Goal: Navigation & Orientation: Find specific page/section

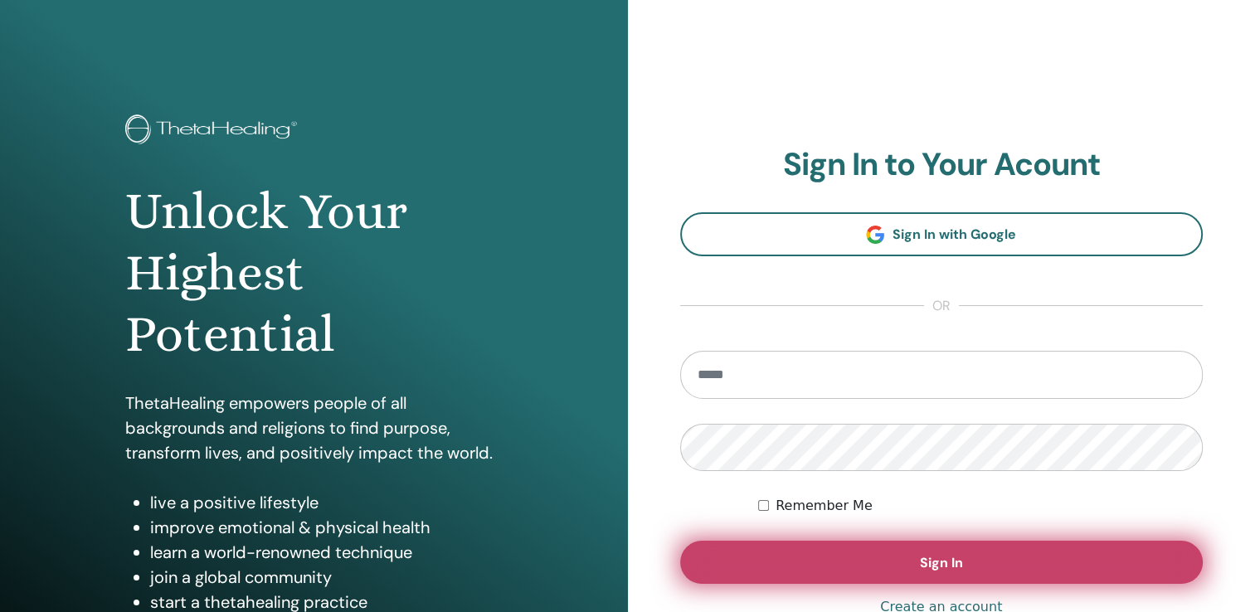
click at [883, 557] on button "Sign In" at bounding box center [941, 562] width 523 height 43
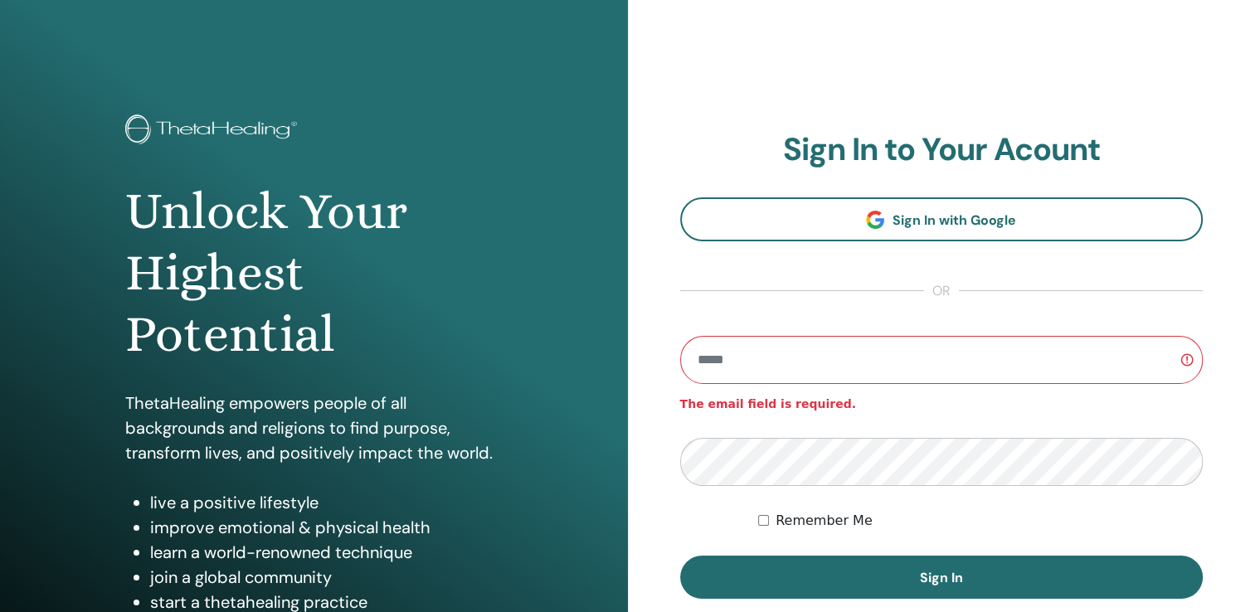
click at [787, 366] on input "email" at bounding box center [941, 360] width 523 height 48
click at [747, 349] on input "email" at bounding box center [941, 360] width 523 height 48
type input "**********"
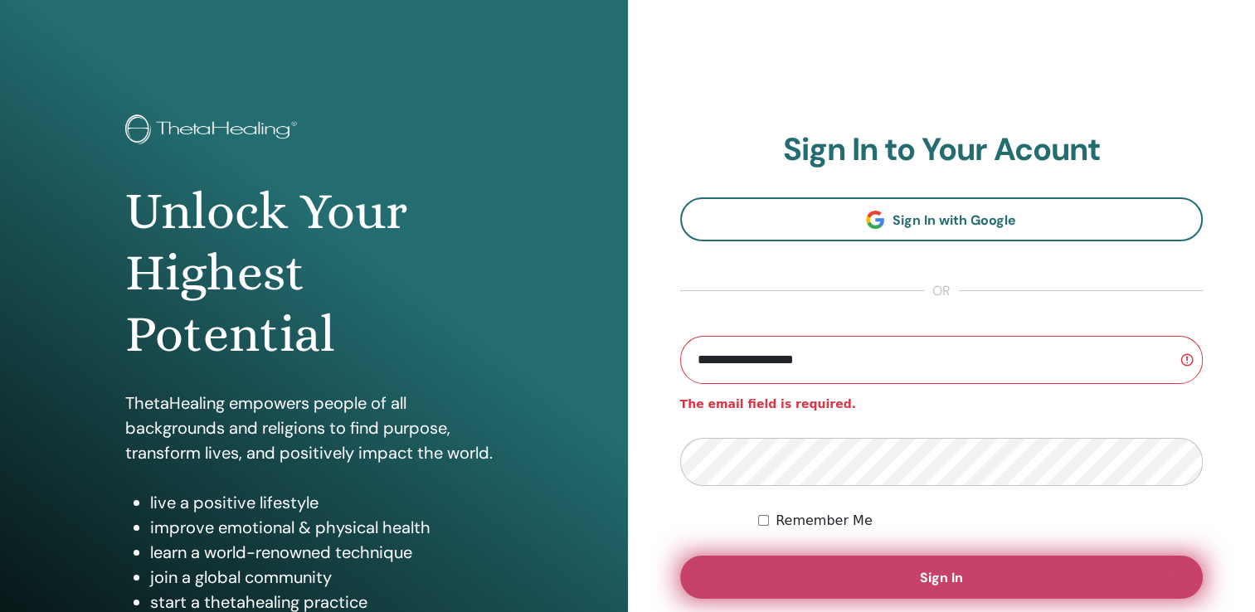
click at [875, 563] on button "Sign In" at bounding box center [941, 577] width 523 height 43
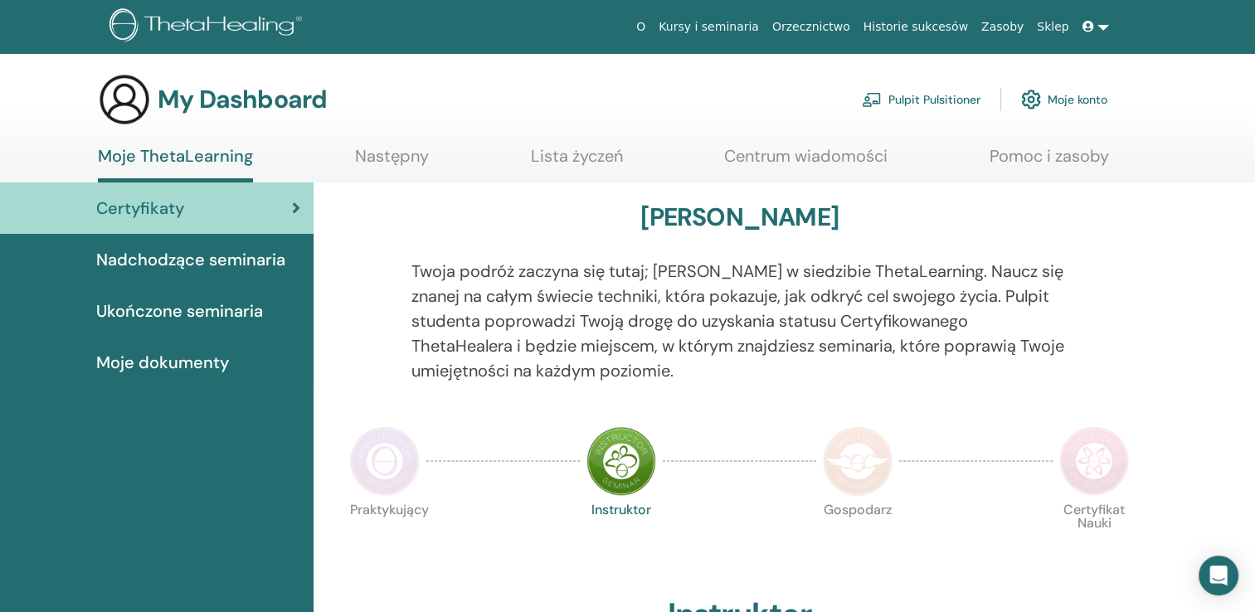
click at [1098, 27] on link at bounding box center [1096, 27] width 40 height 31
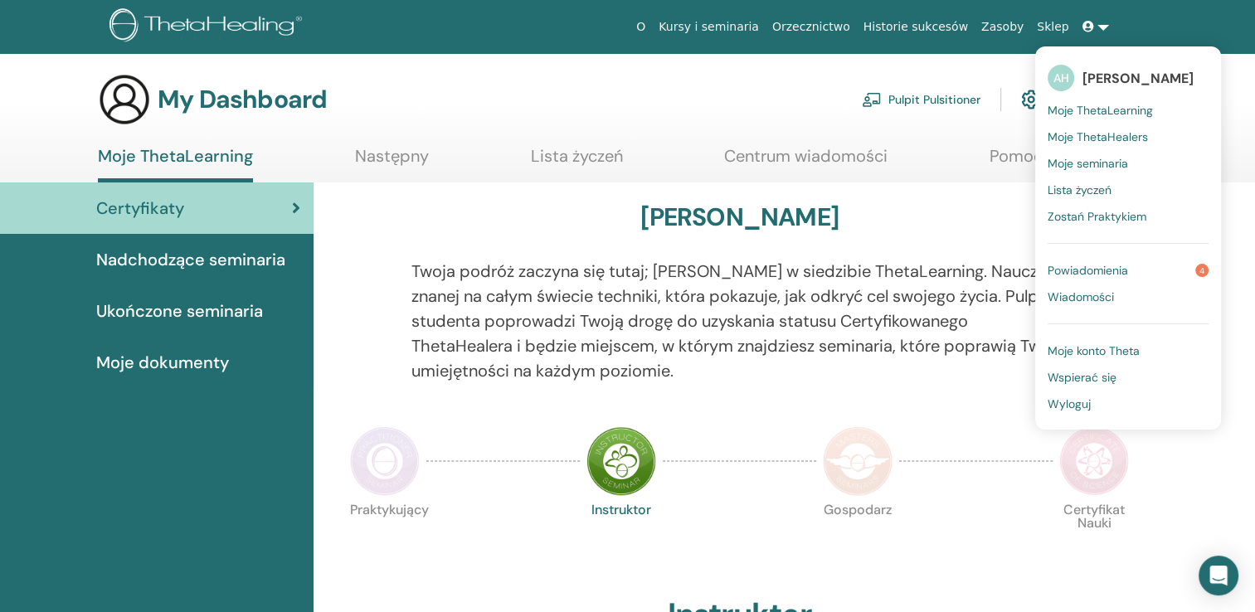
click at [1122, 137] on span "Moje ThetaHealers" at bounding box center [1098, 136] width 100 height 15
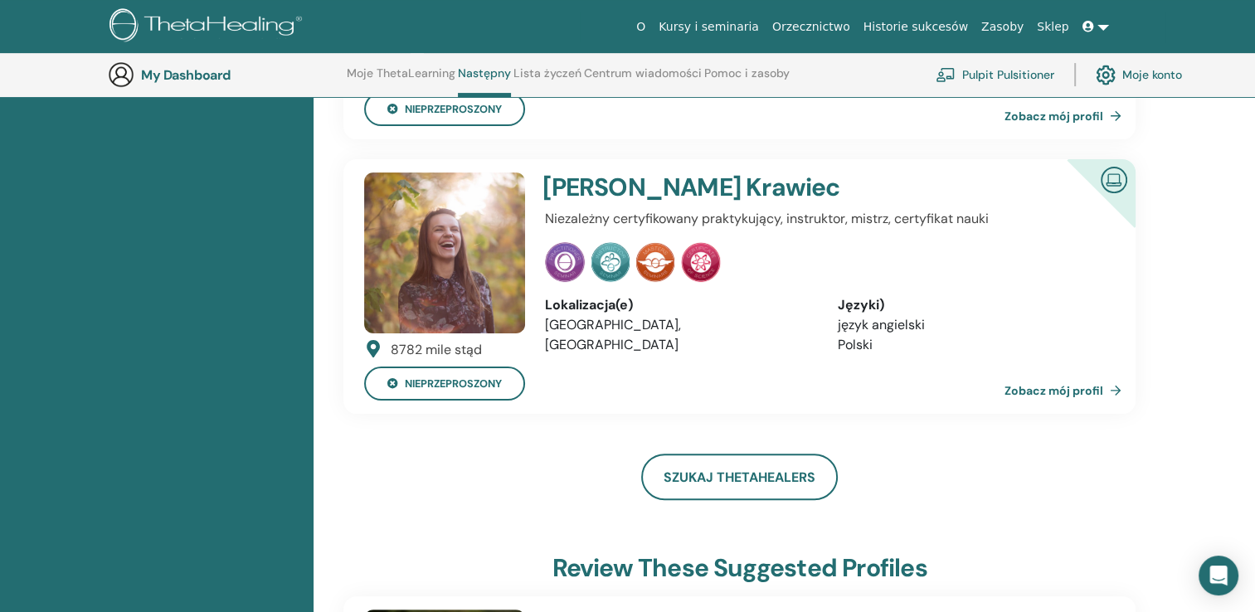
scroll to position [356, 0]
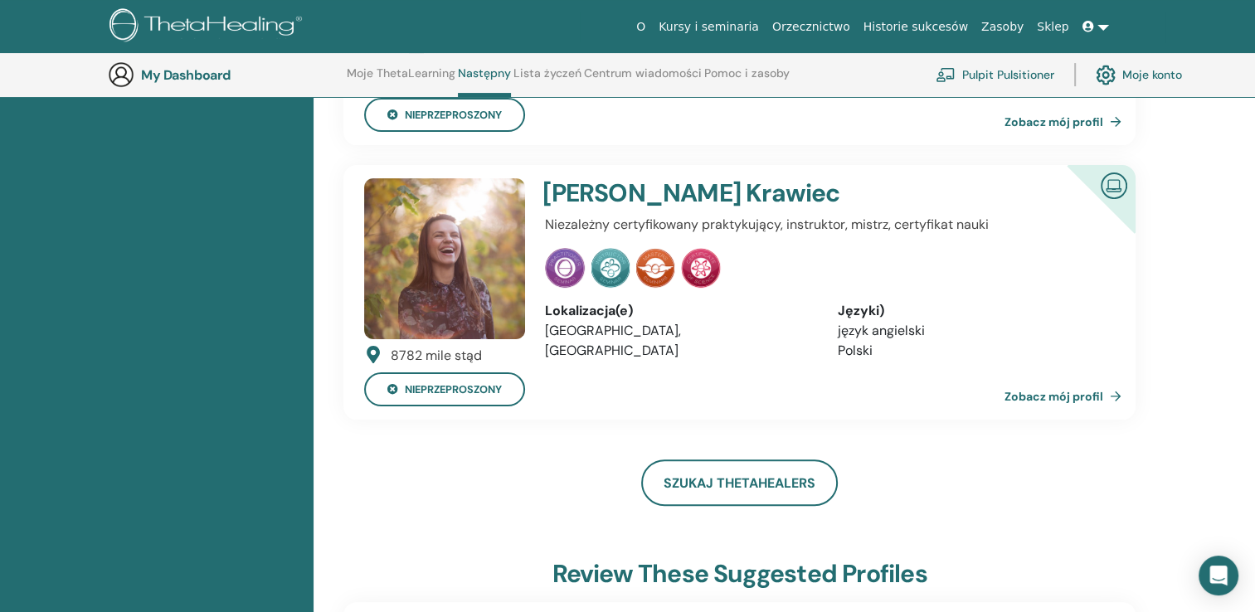
click at [1102, 22] on link at bounding box center [1096, 27] width 40 height 31
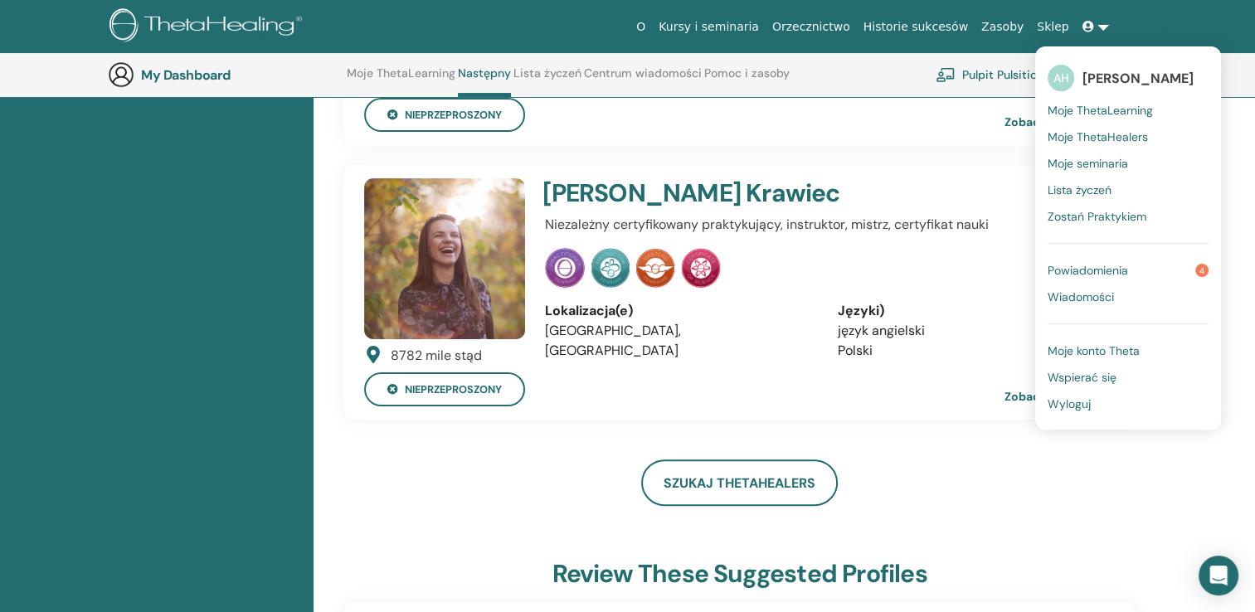
click at [1119, 162] on span "Moje seminaria" at bounding box center [1088, 163] width 80 height 15
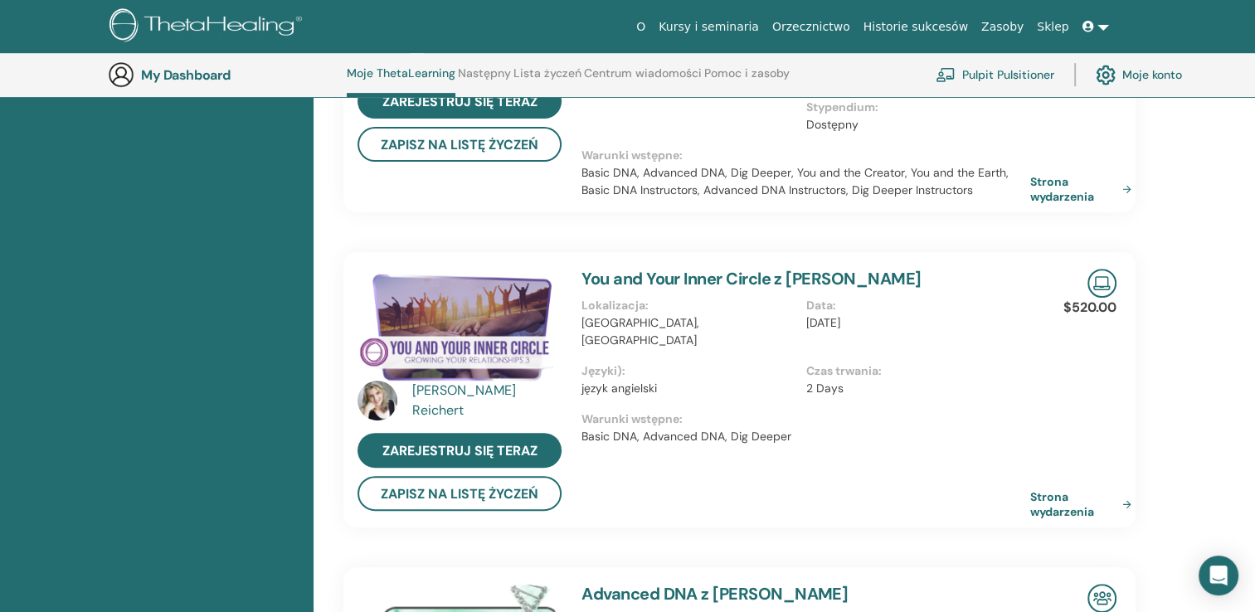
scroll to position [123, 0]
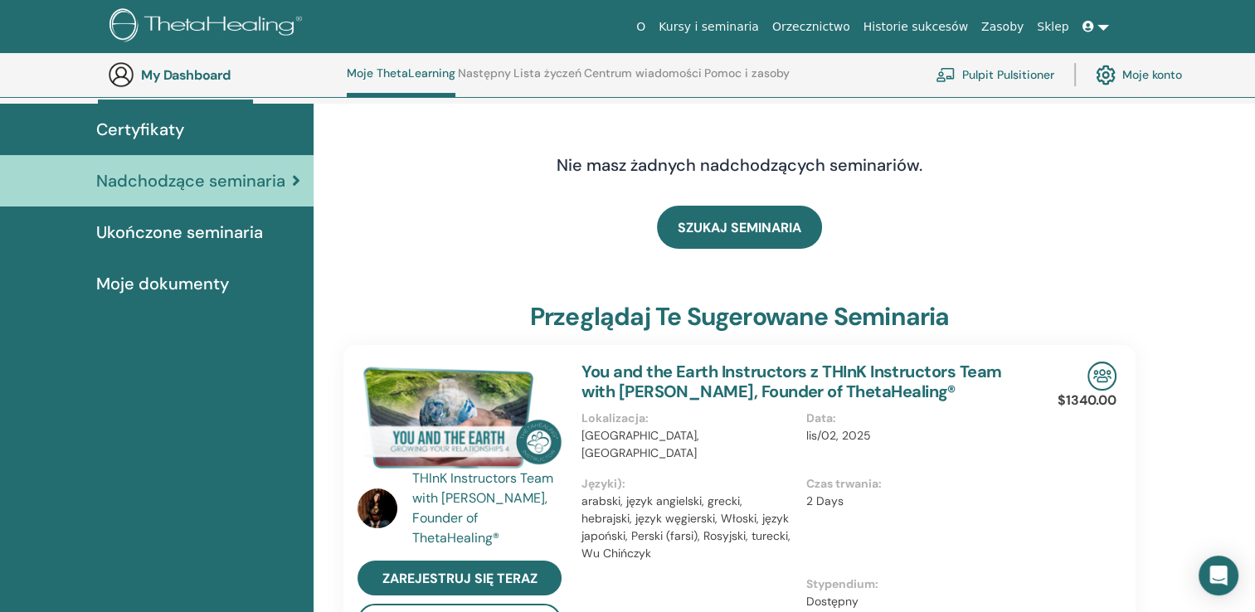
click at [1094, 28] on icon at bounding box center [1089, 27] width 12 height 12
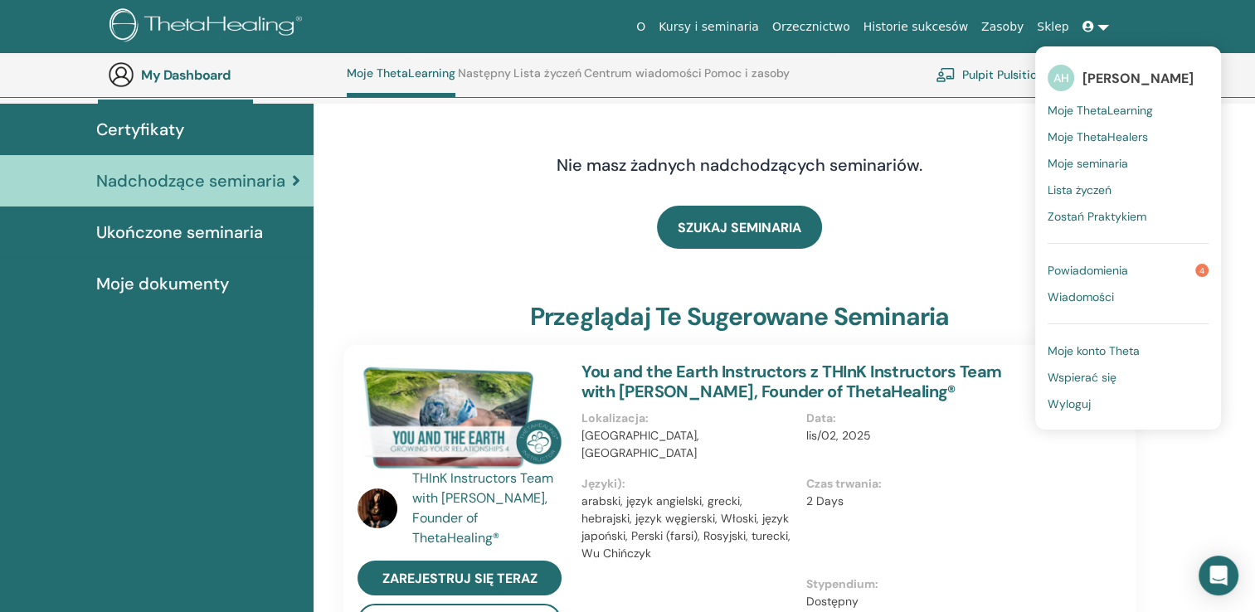
click at [1110, 345] on span "Moje konto Theta" at bounding box center [1094, 350] width 92 height 15
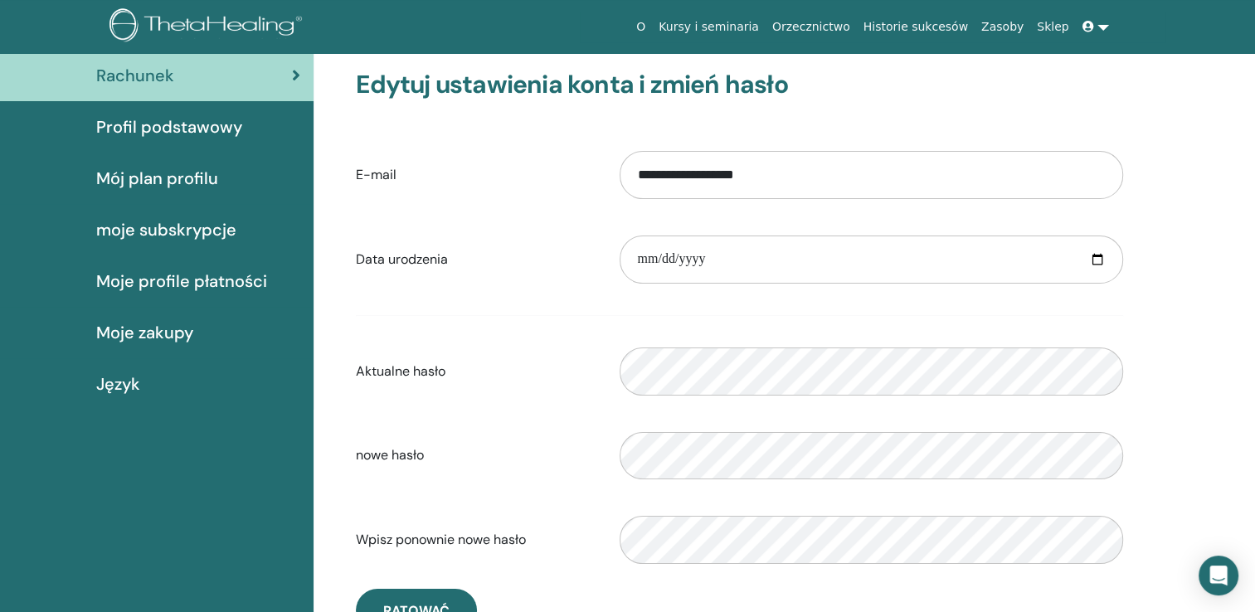
scroll to position [153, 0]
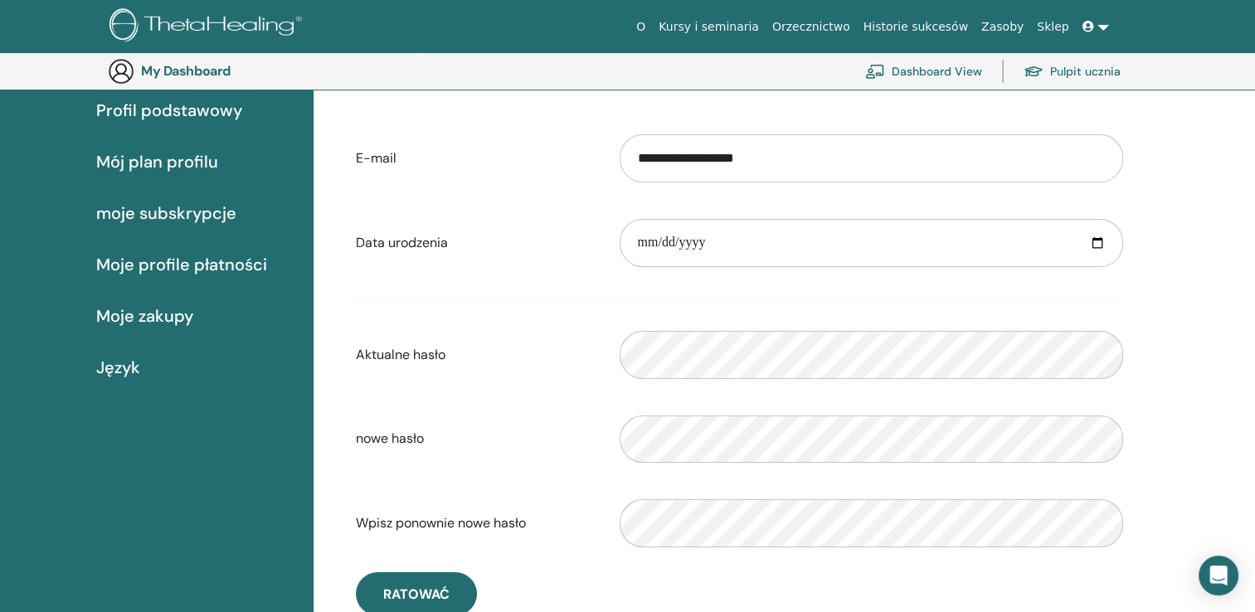
click at [192, 324] on span "Moje zakupy" at bounding box center [144, 316] width 97 height 25
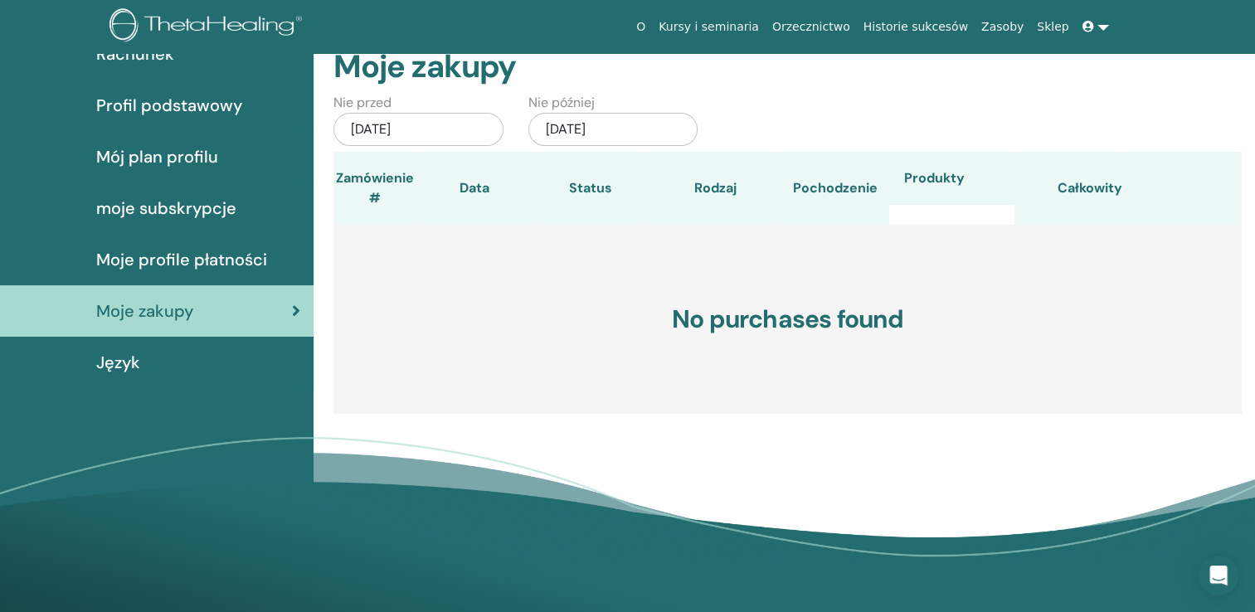
scroll to position [63, 0]
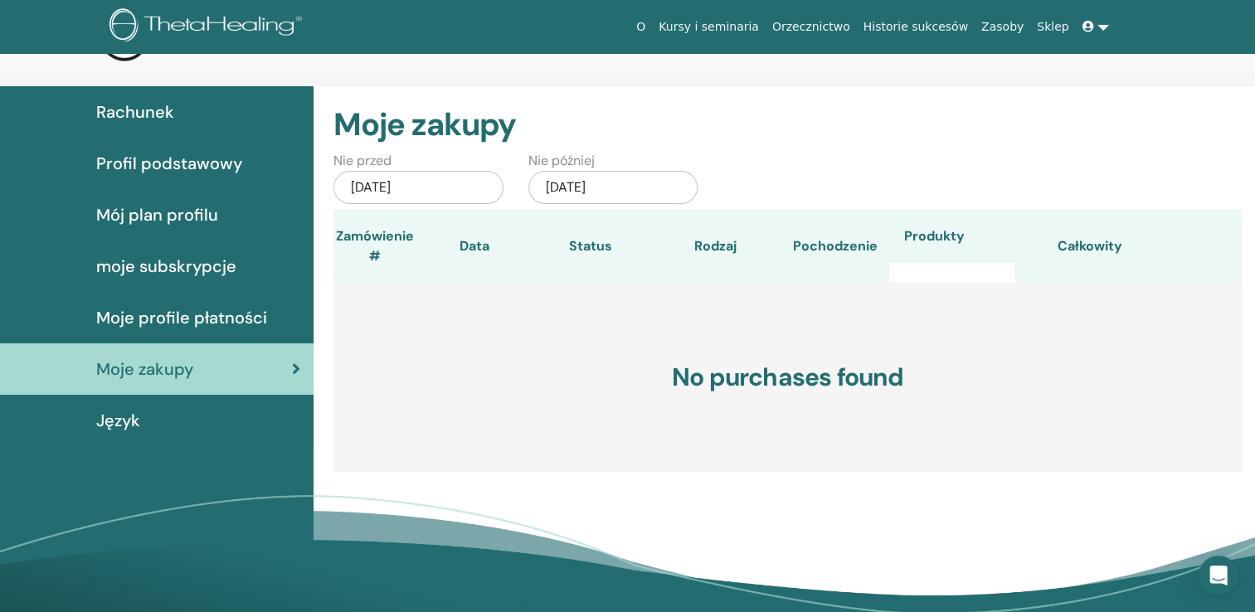
click at [184, 260] on span "moje subskrypcje" at bounding box center [166, 266] width 140 height 25
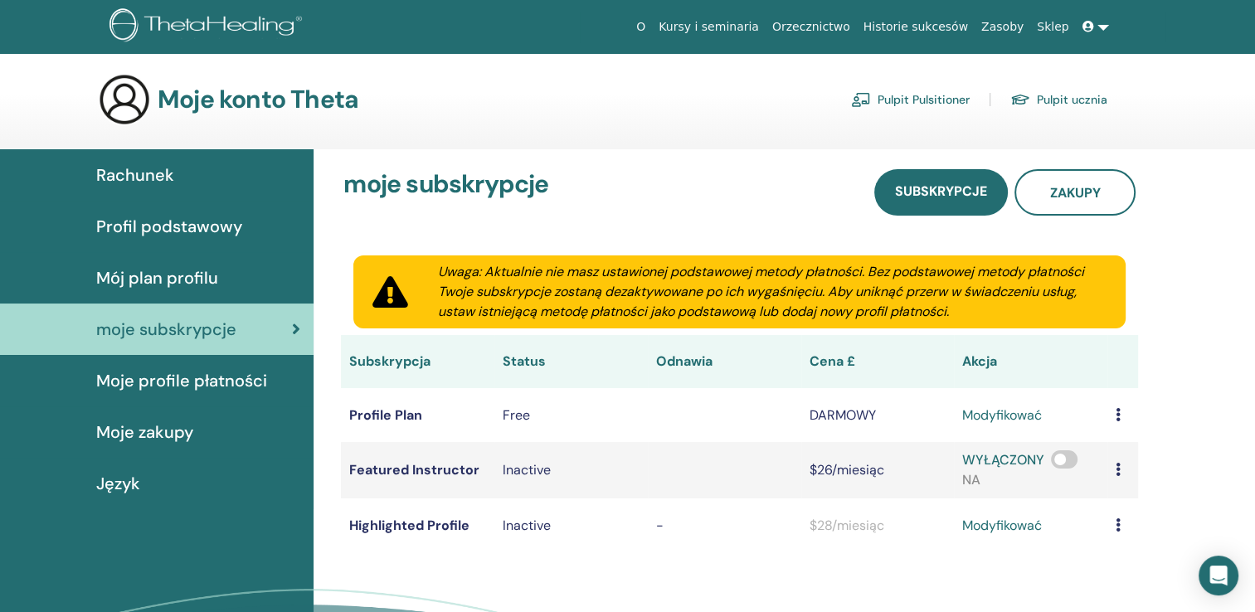
click at [206, 275] on span "Mój plan profilu" at bounding box center [157, 277] width 122 height 25
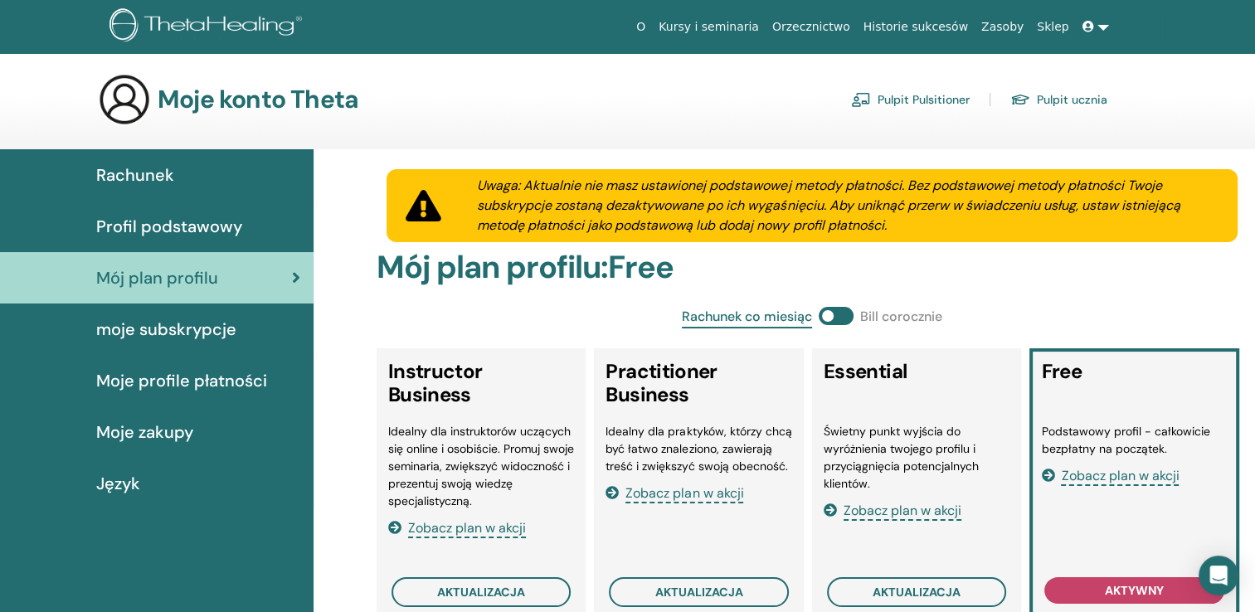
click at [1083, 38] on link at bounding box center [1096, 27] width 40 height 31
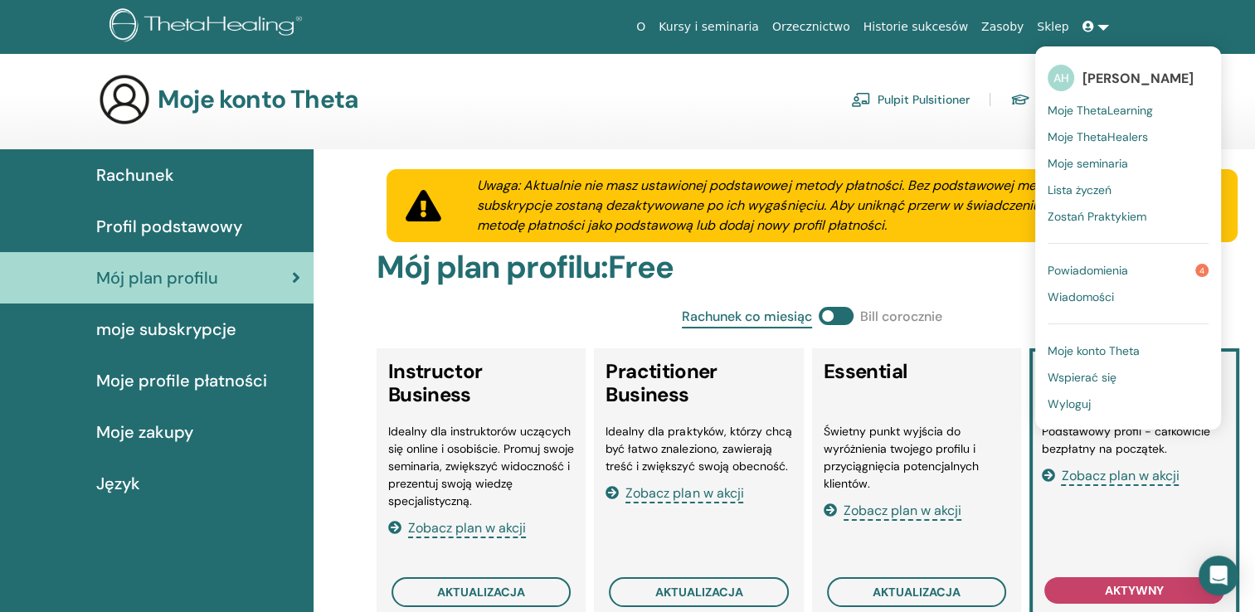
click at [766, 29] on link "Kursy i seminaria" at bounding box center [709, 27] width 114 height 31
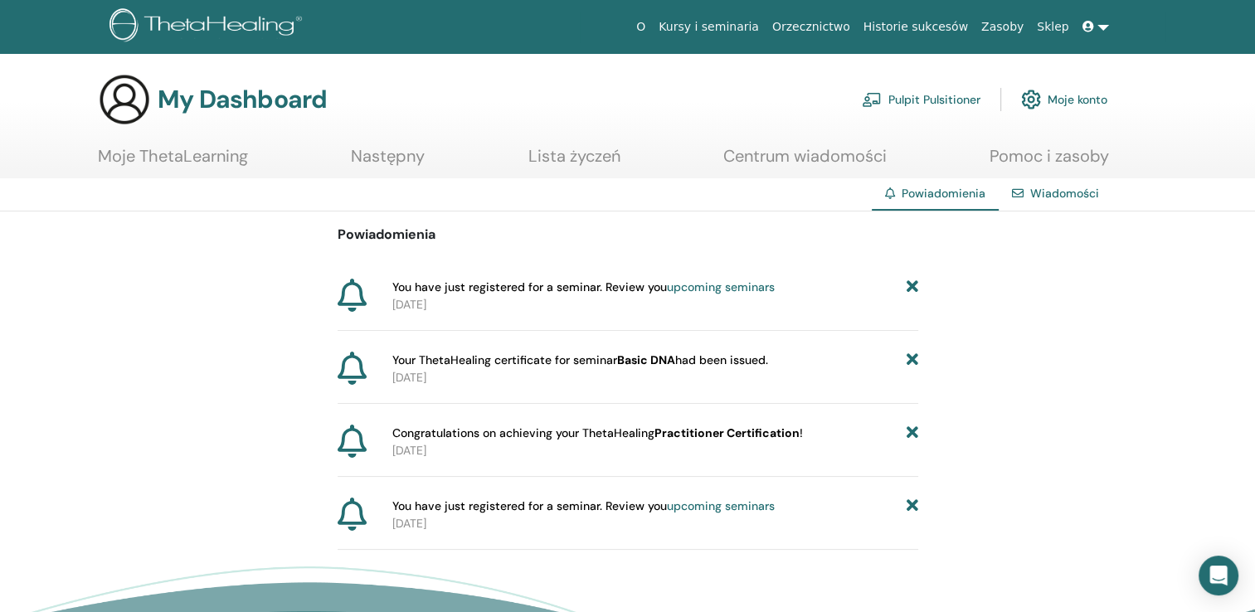
click at [1091, 36] on link at bounding box center [1096, 27] width 40 height 31
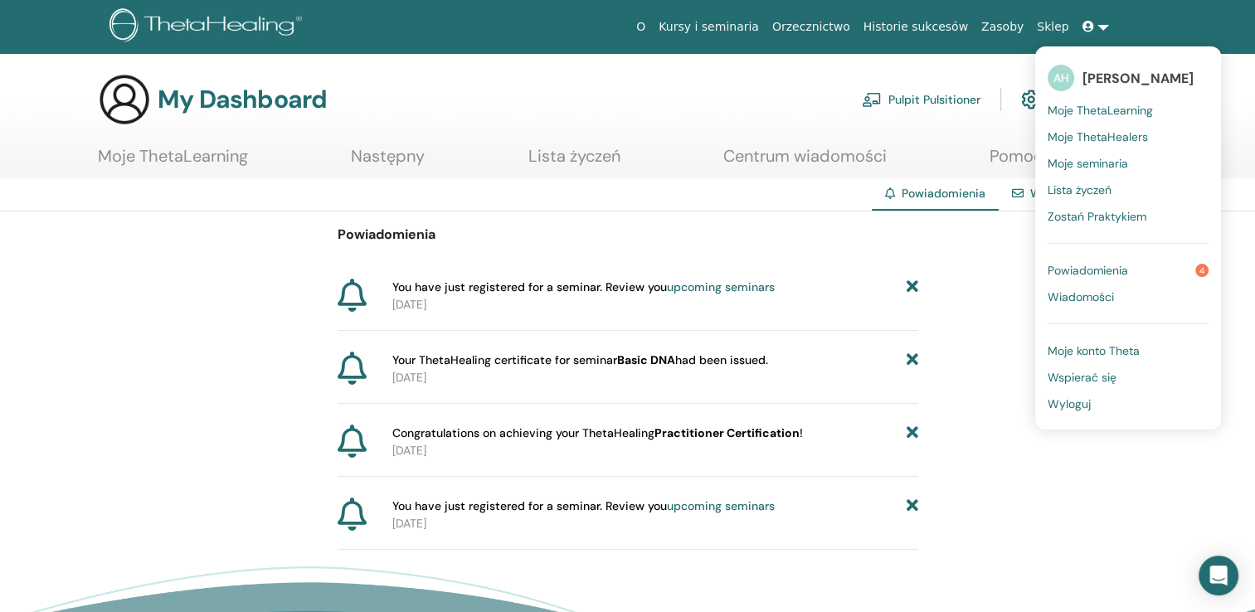
click at [1126, 114] on span "Moje ThetaLearning" at bounding box center [1100, 110] width 105 height 15
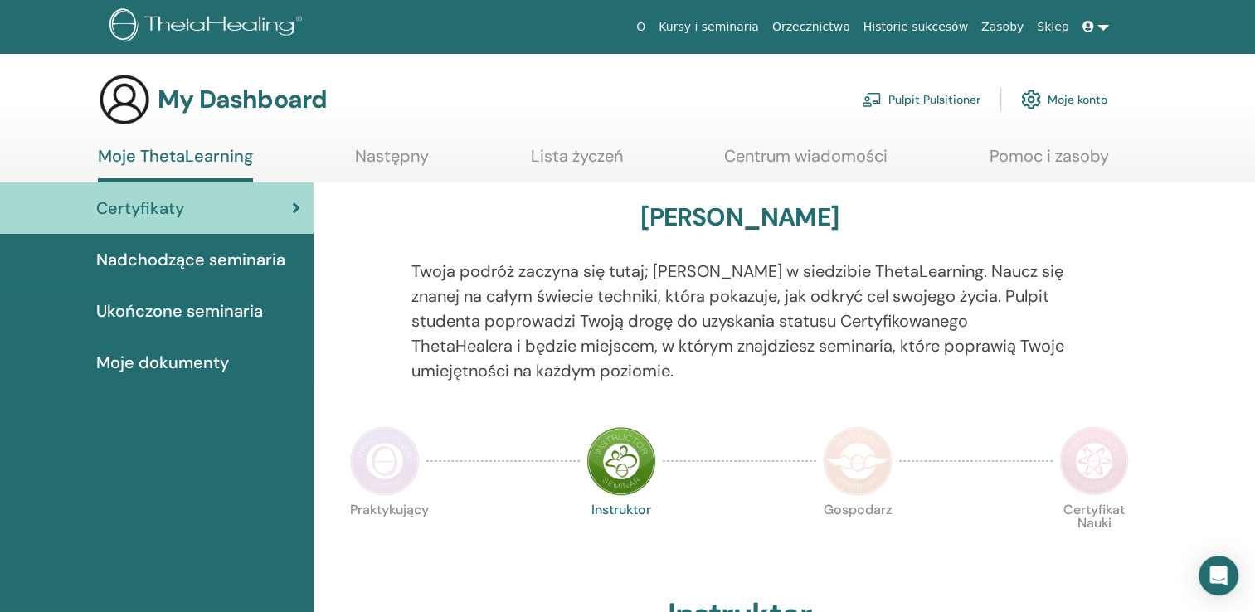
click at [192, 363] on span "Moje dokumenty" at bounding box center [162, 362] width 133 height 25
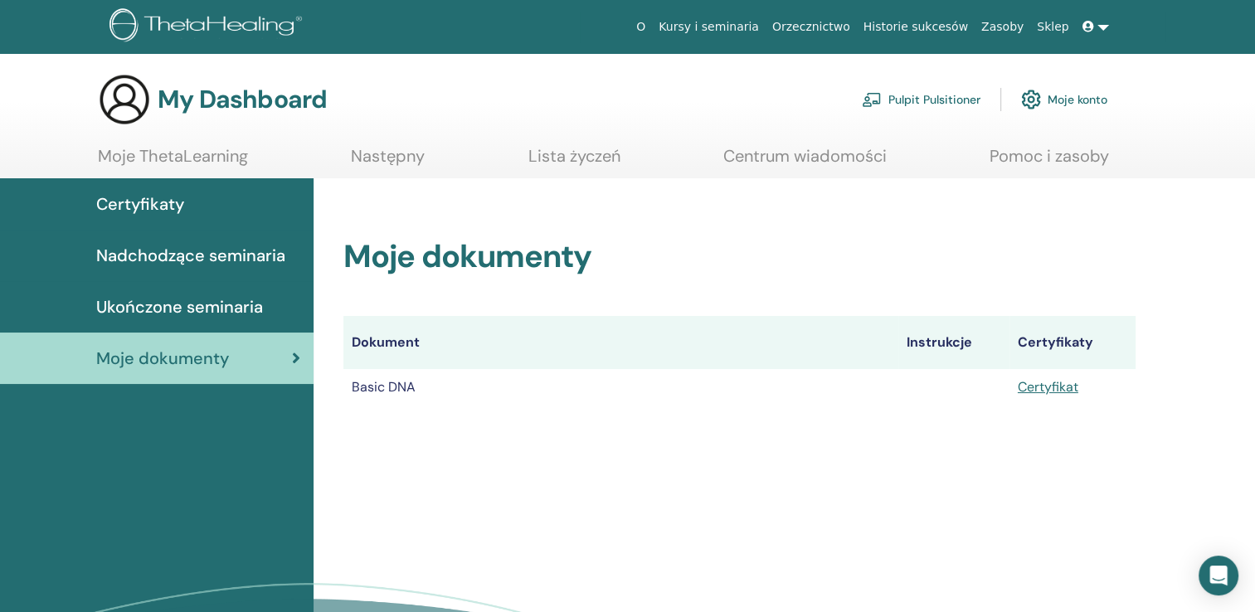
click at [1098, 28] on link at bounding box center [1096, 27] width 40 height 31
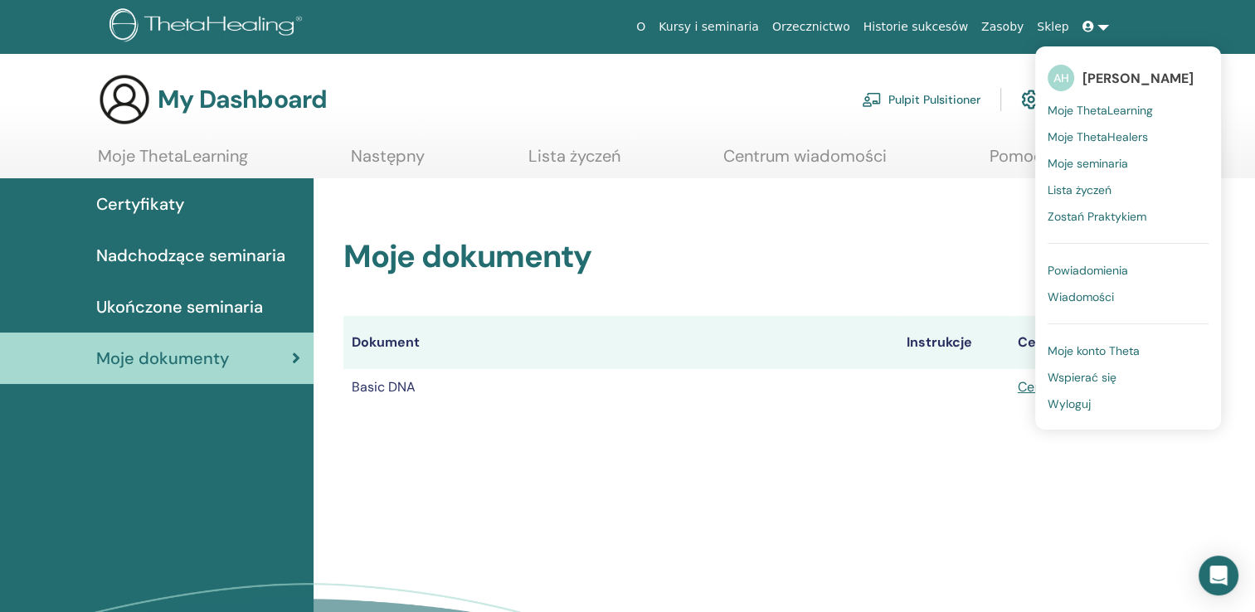
click at [949, 100] on link "Pulpit Pulsitioner" at bounding box center [921, 99] width 119 height 37
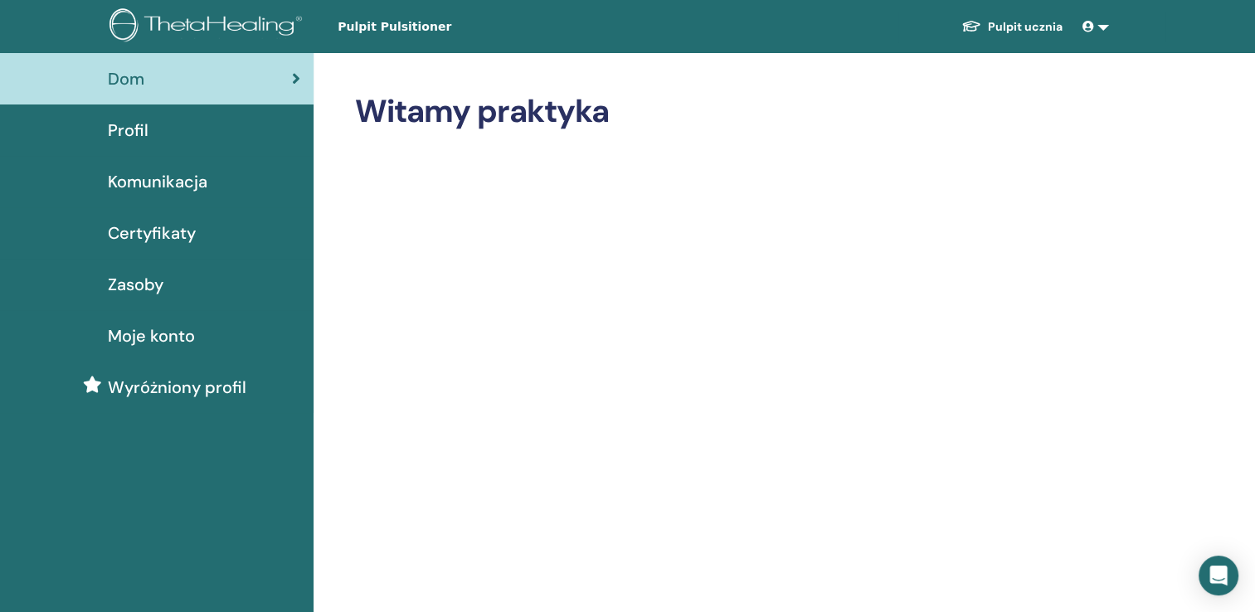
click at [129, 287] on span "Zasoby" at bounding box center [136, 284] width 56 height 25
